Goal: Information Seeking & Learning: Find specific fact

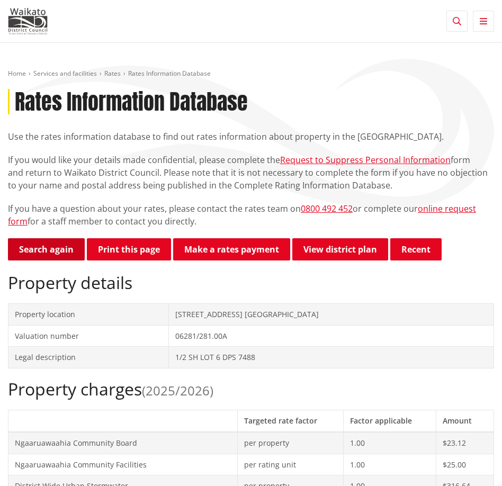
click at [41, 253] on link "Search again" at bounding box center [46, 249] width 77 height 22
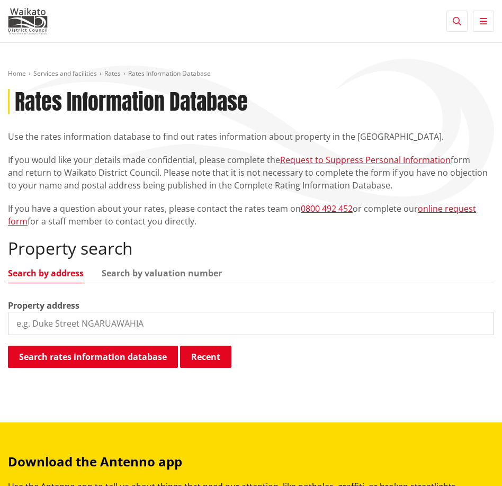
click at [105, 327] on input "search" at bounding box center [251, 323] width 486 height 23
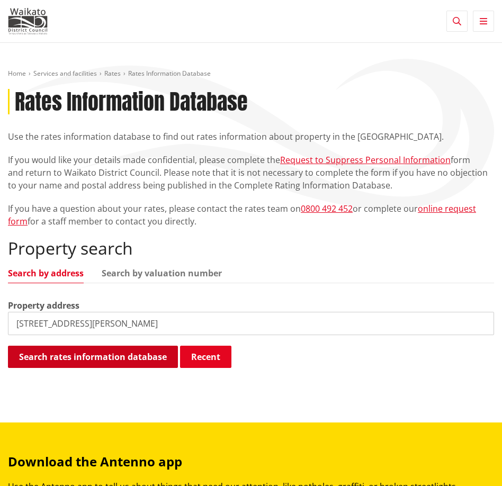
type input "58 Richards Road"
click at [135, 354] on button "Search rates information database" at bounding box center [93, 357] width 170 height 22
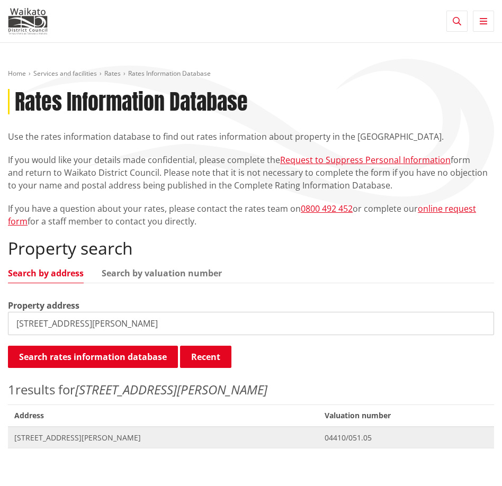
click at [85, 438] on span "58 Richards Road TE KOWHAI" at bounding box center [163, 438] width 298 height 11
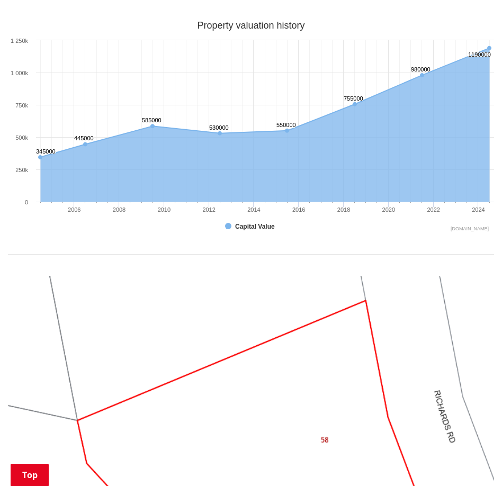
scroll to position [551, 0]
